Goal: Task Accomplishment & Management: Use online tool/utility

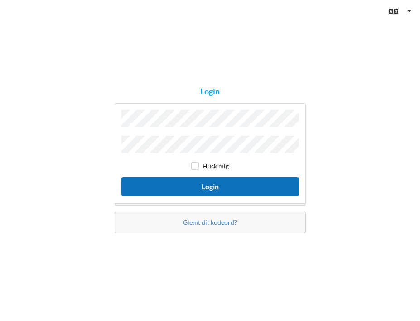
click at [163, 179] on button "Login" at bounding box center [211, 186] width 178 height 19
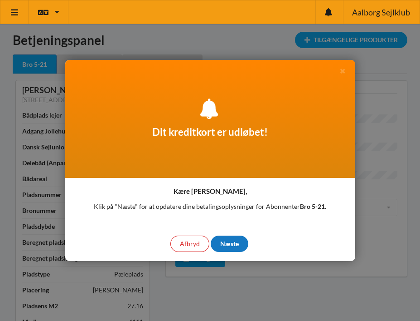
click at [231, 242] on div "Næste" at bounding box center [230, 243] width 38 height 16
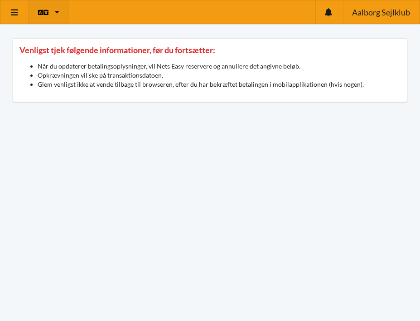
click at [59, 13] on div "Engelsk Dansk" at bounding box center [49, 11] width 40 height 23
click at [54, 57] on link "Dansk" at bounding box center [52, 55] width 46 height 21
click at [369, 13] on span "Aalborg Sejlklub" at bounding box center [381, 12] width 58 height 8
